Goal: Task Accomplishment & Management: Use online tool/utility

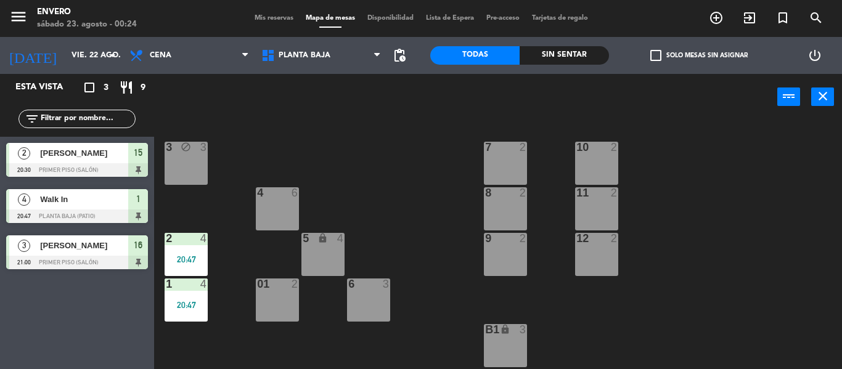
click at [319, 139] on div "3 block 3 7 2 10 2 4 6 8 2 11 2 2 4 20:47 5 lock 4 9 2 12 2 1 4 20:47 6 3 01 2 …" at bounding box center [502, 244] width 679 height 249
click at [186, 260] on div "20:47" at bounding box center [185, 259] width 43 height 9
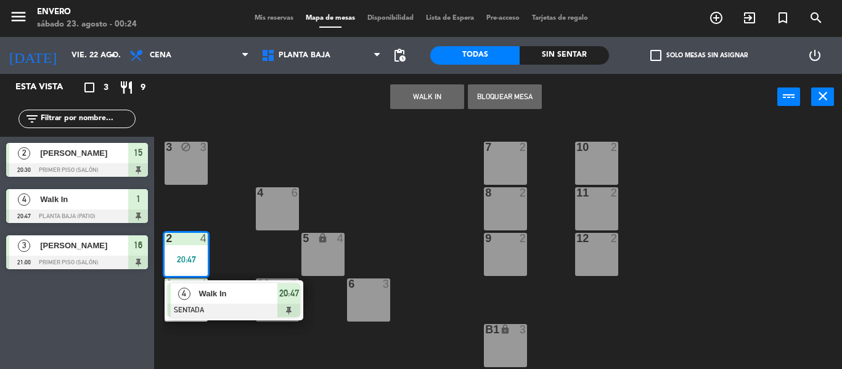
click at [238, 304] on div at bounding box center [234, 311] width 132 height 14
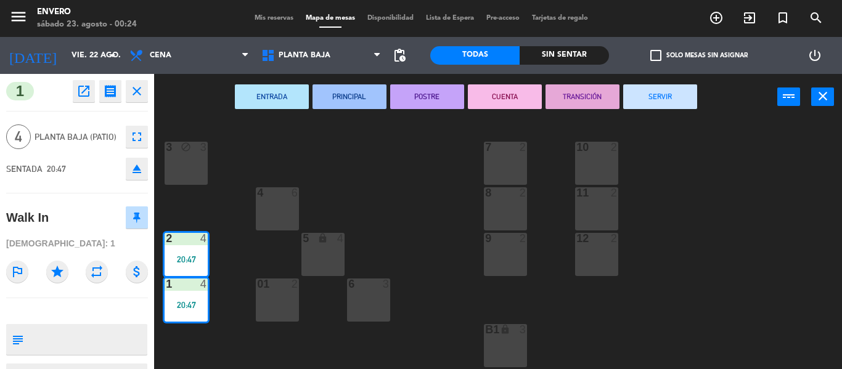
click at [642, 92] on button "SERVIR" at bounding box center [660, 96] width 74 height 25
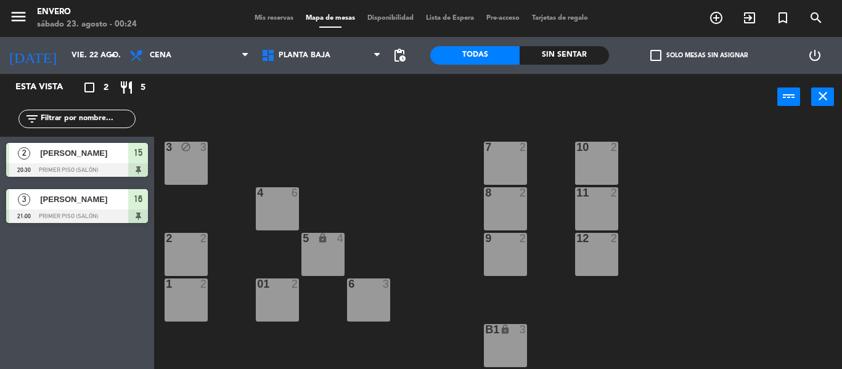
click at [117, 160] on div "2 [PERSON_NAME] 20:30 Primer piso (Salón) 15" at bounding box center [77, 160] width 154 height 46
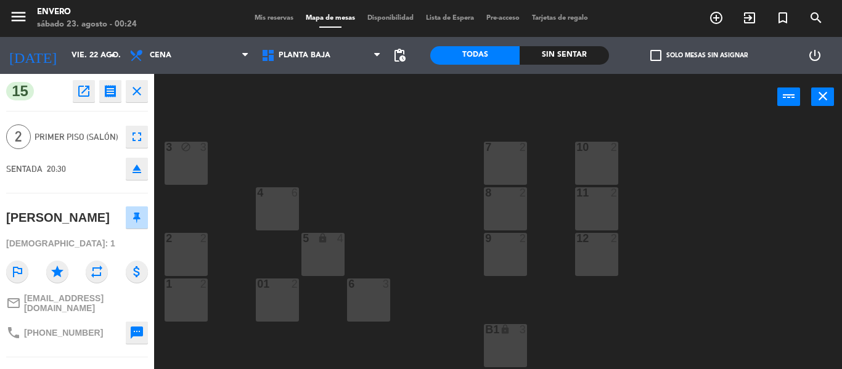
click at [269, 19] on span "Mis reservas" at bounding box center [273, 18] width 51 height 7
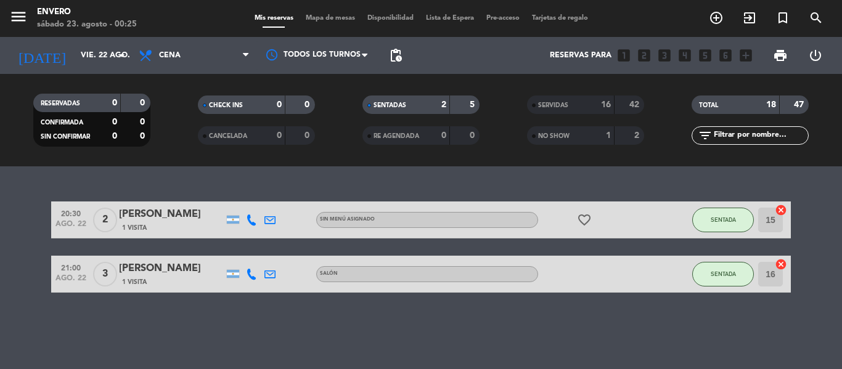
click at [341, 21] on span "Mapa de mesas" at bounding box center [330, 18] width 62 height 7
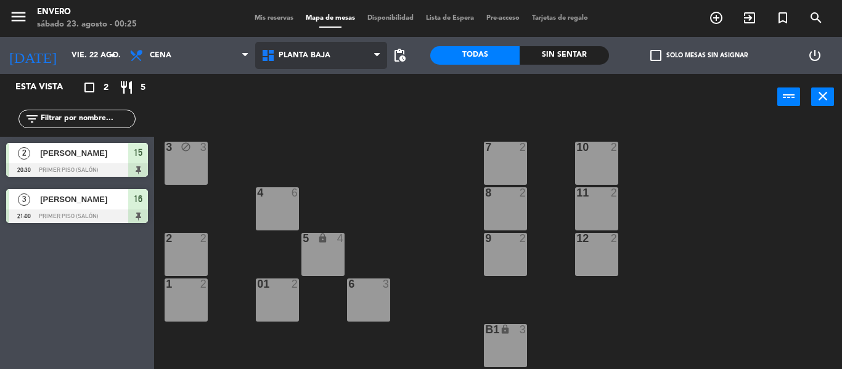
click at [325, 68] on span "Planta Baja" at bounding box center [321, 55] width 132 height 27
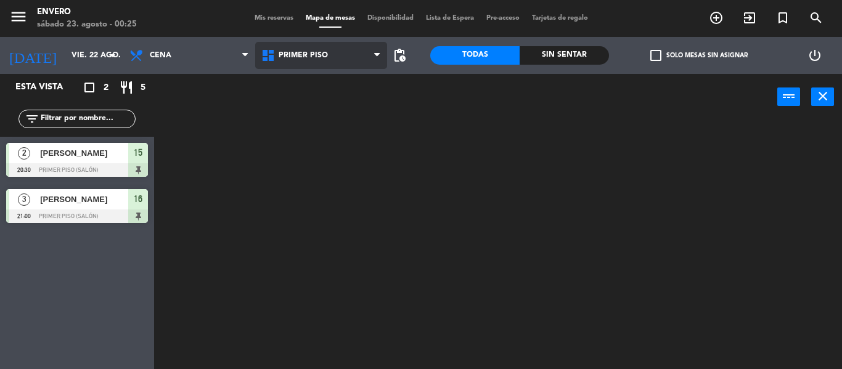
click at [333, 109] on ng-component "menu Envero [DATE] 23. agosto - 00:25 Mis reservas Mapa de mesas Disponibilidad…" at bounding box center [421, 184] width 842 height 369
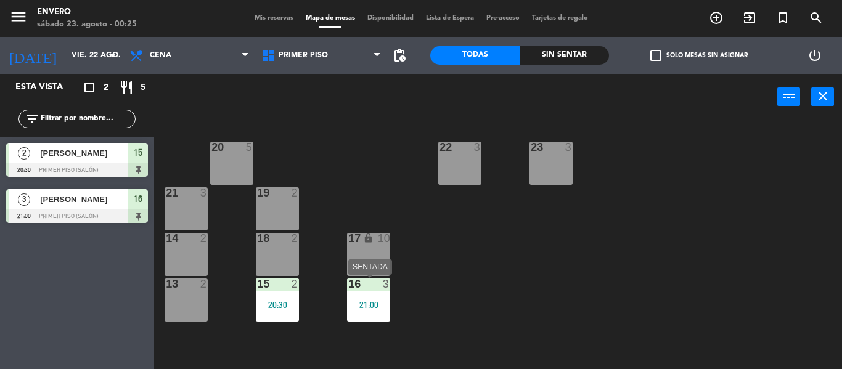
click at [373, 305] on div "21:00" at bounding box center [368, 305] width 43 height 9
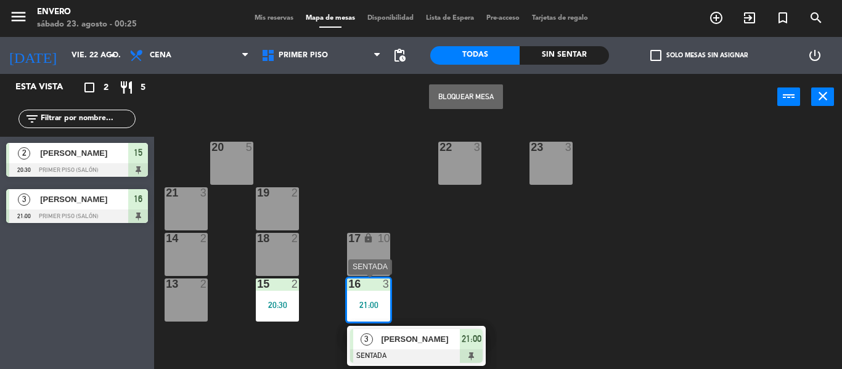
click at [400, 341] on span "[PERSON_NAME]" at bounding box center [420, 339] width 79 height 13
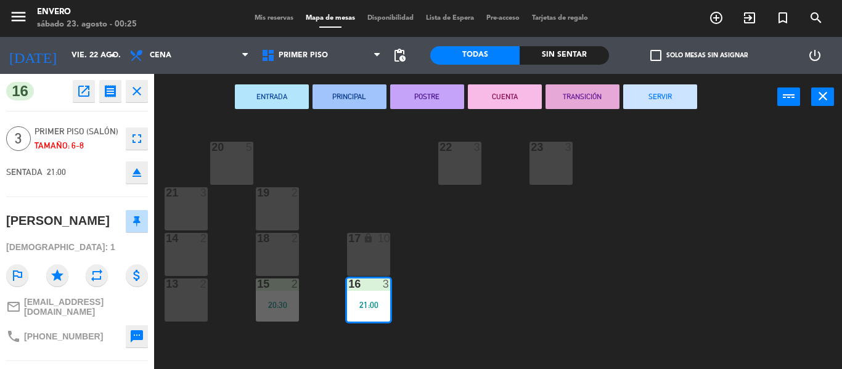
click at [662, 100] on button "SERVIR" at bounding box center [660, 96] width 74 height 25
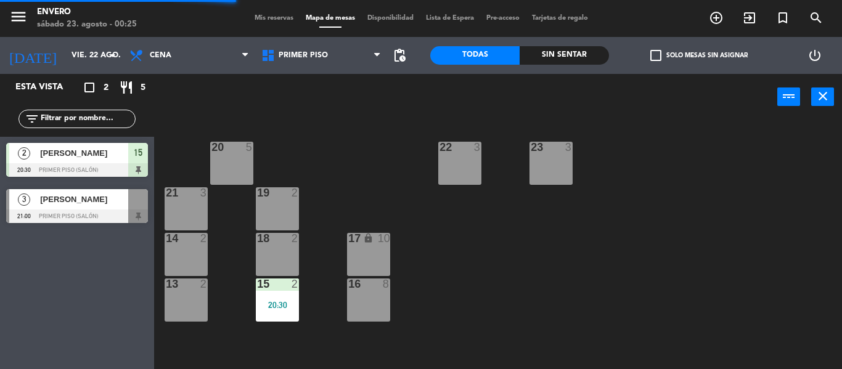
click at [286, 302] on div "20:30" at bounding box center [277, 305] width 43 height 9
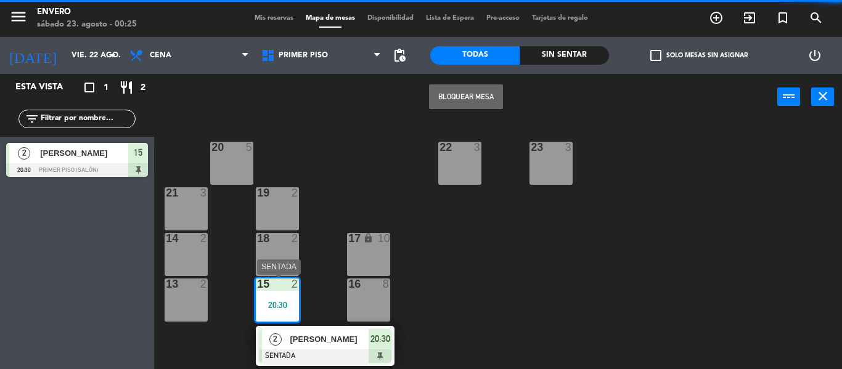
click at [330, 346] on div "2 [PERSON_NAME] SENTADA 20:30" at bounding box center [324, 346] width 157 height 40
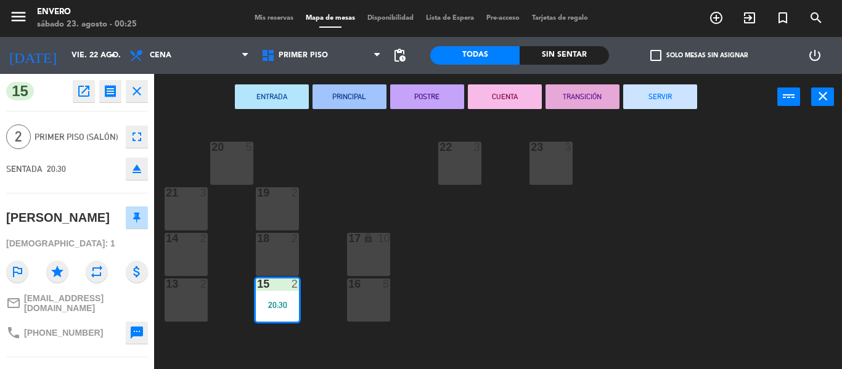
click at [640, 102] on button "SERVIR" at bounding box center [660, 96] width 74 height 25
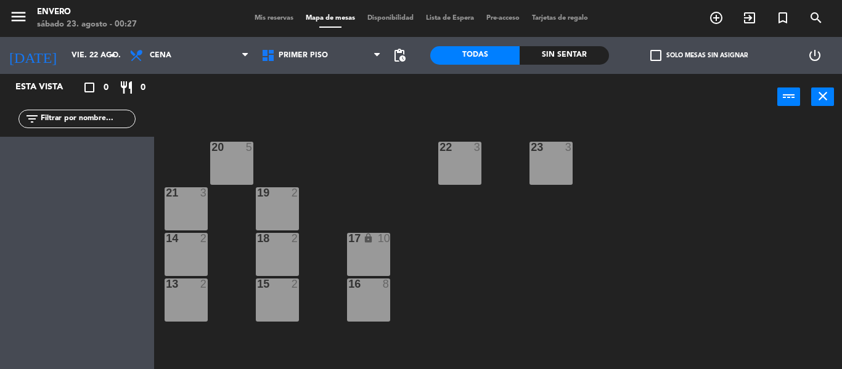
click at [352, 118] on div "power_input close" at bounding box center [465, 97] width 623 height 47
click at [86, 60] on input "vie. 22 ago." at bounding box center [117, 55] width 104 height 21
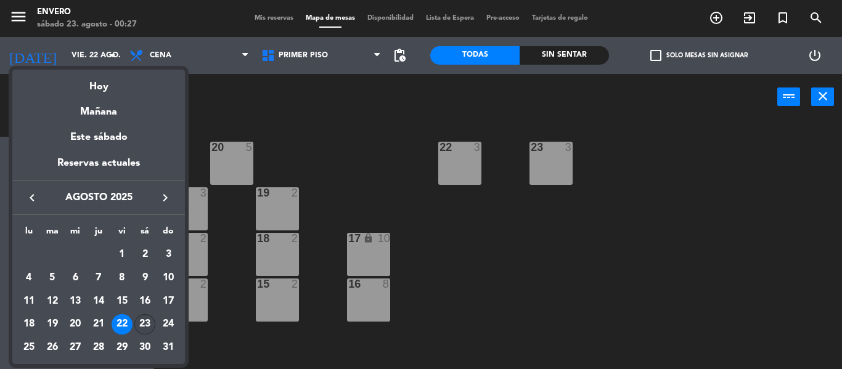
click at [139, 318] on div "23" at bounding box center [144, 324] width 21 height 21
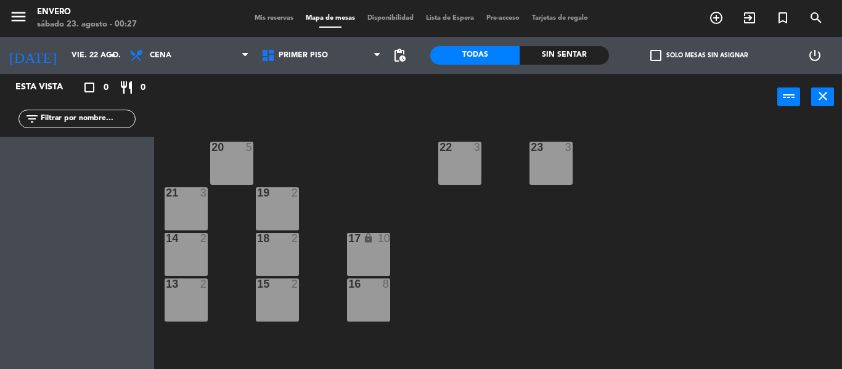
type input "sáb. 23 ago."
